Goal: Task Accomplishment & Management: Manage account settings

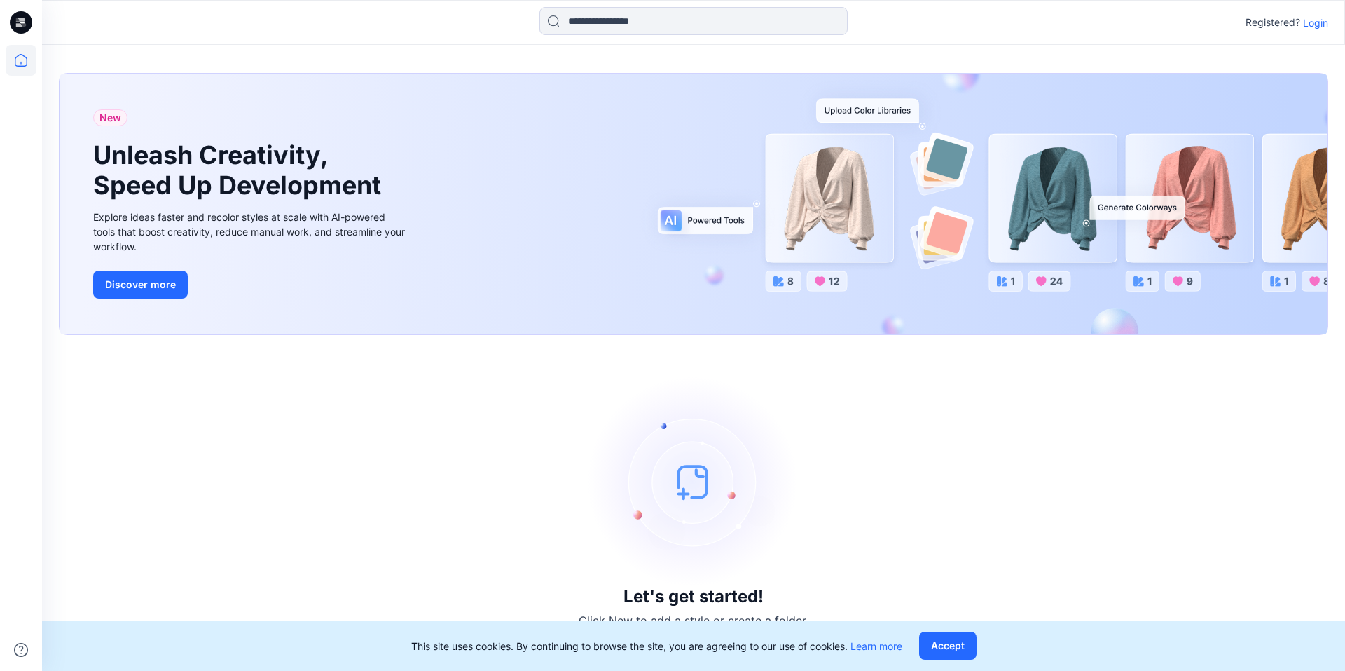
click at [1315, 22] on p "Login" at bounding box center [1315, 22] width 25 height 15
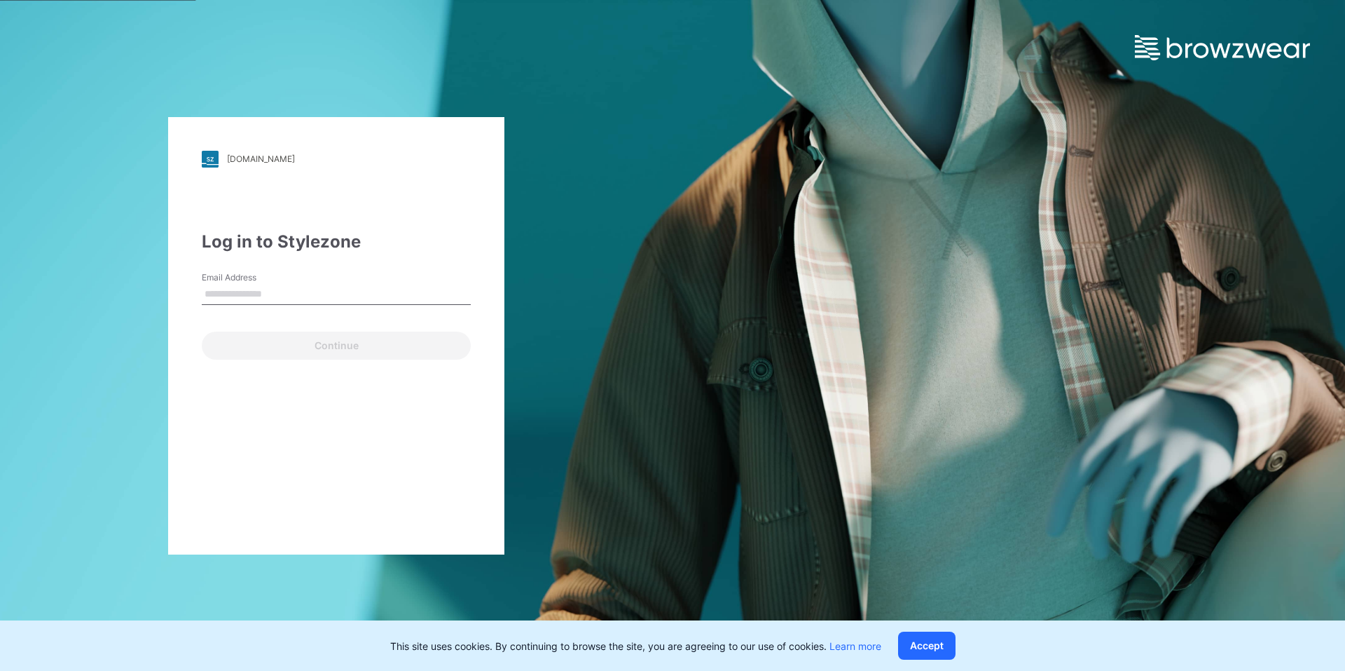
click at [248, 299] on input "Email Address" at bounding box center [336, 294] width 269 height 21
click at [237, 294] on input "Email Address" at bounding box center [336, 294] width 269 height 21
click at [240, 291] on input "Email Address" at bounding box center [336, 294] width 269 height 21
click at [238, 297] on input "Email Address" at bounding box center [336, 294] width 269 height 21
click at [300, 425] on div "[DOMAIN_NAME] Loading... Log in to Stylezone Email Address Email is required Co…" at bounding box center [336, 335] width 336 height 437
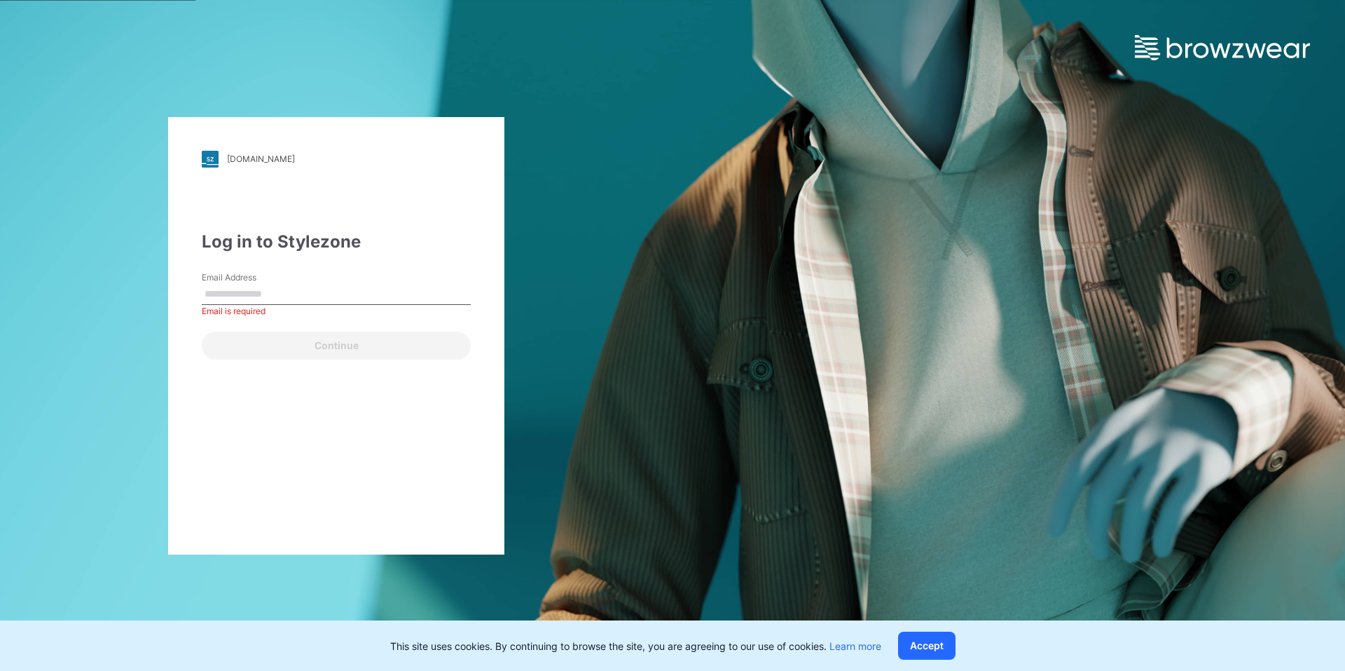
click at [260, 294] on input "Email Address" at bounding box center [336, 294] width 269 height 21
click at [261, 296] on input "Email Address" at bounding box center [336, 294] width 269 height 21
type input "**********"
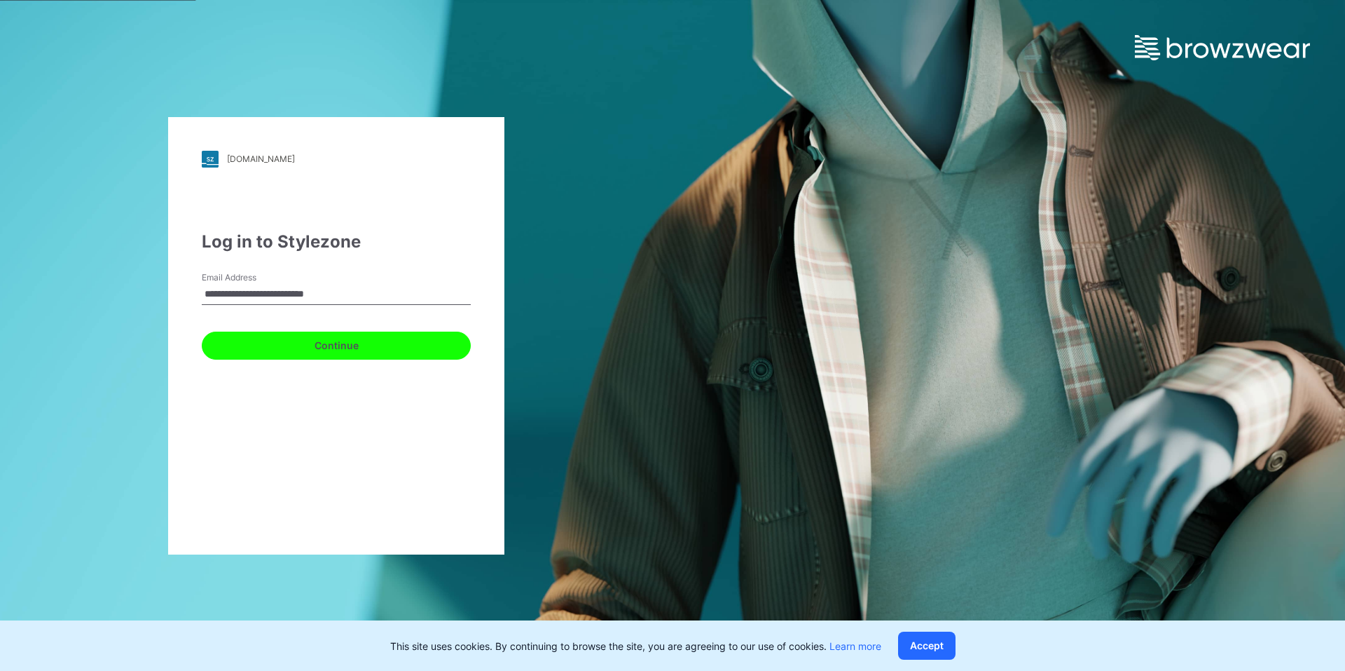
click at [329, 346] on button "Continue" at bounding box center [336, 345] width 269 height 28
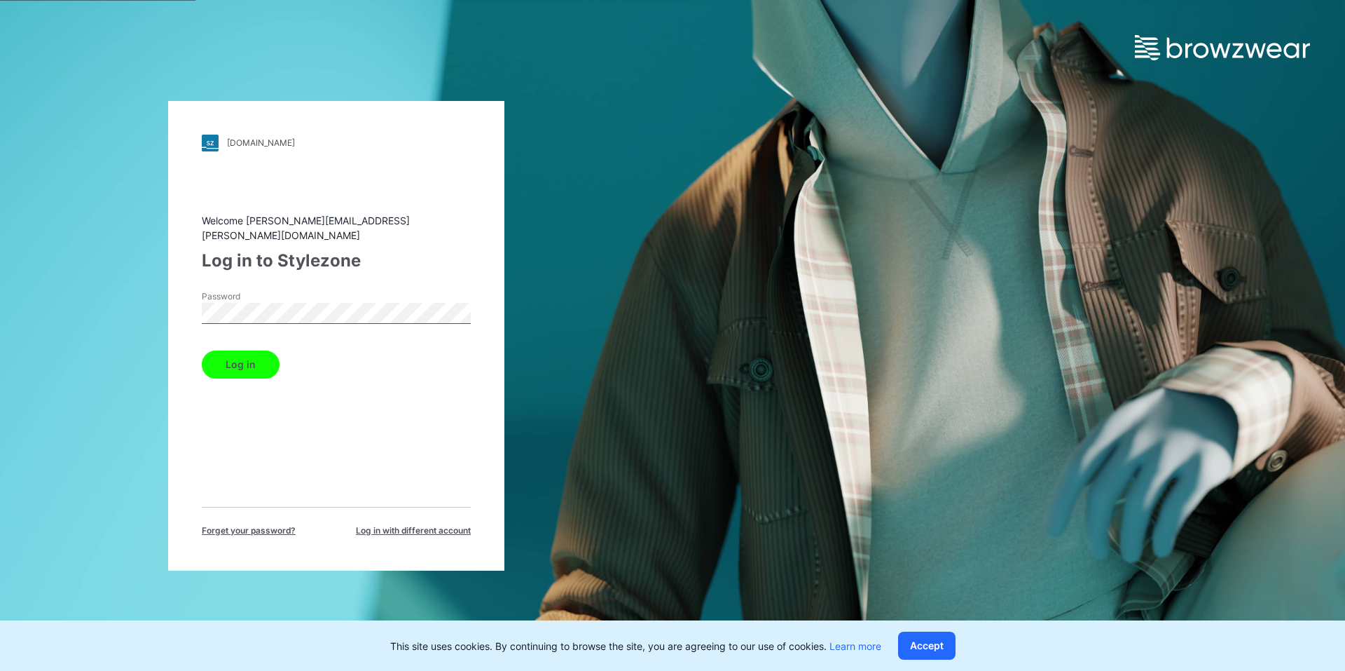
click at [237, 357] on button "Log in" at bounding box center [241, 364] width 78 height 28
